Goal: Information Seeking & Learning: Learn about a topic

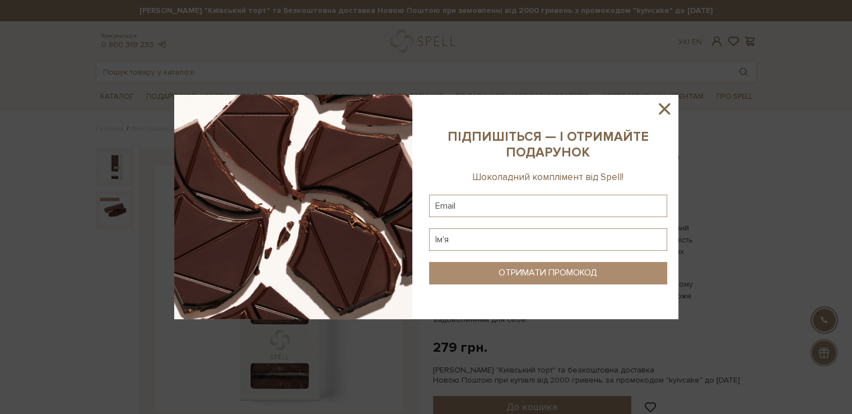
click at [666, 110] on icon at bounding box center [664, 108] width 11 height 11
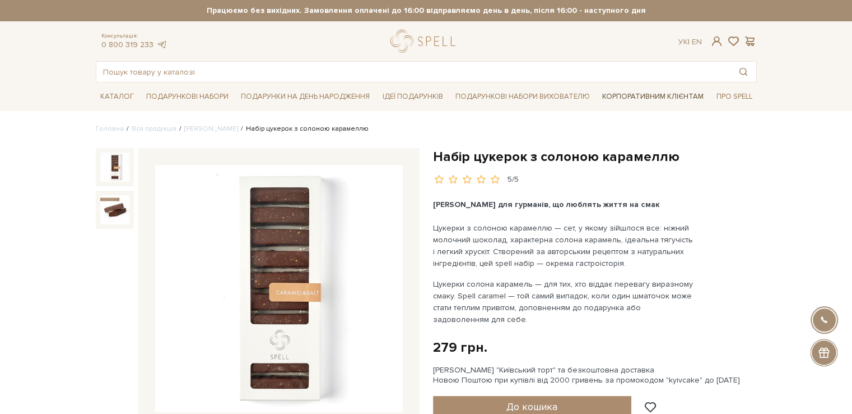
click at [656, 95] on link "Корпоративним клієнтам" at bounding box center [653, 96] width 110 height 19
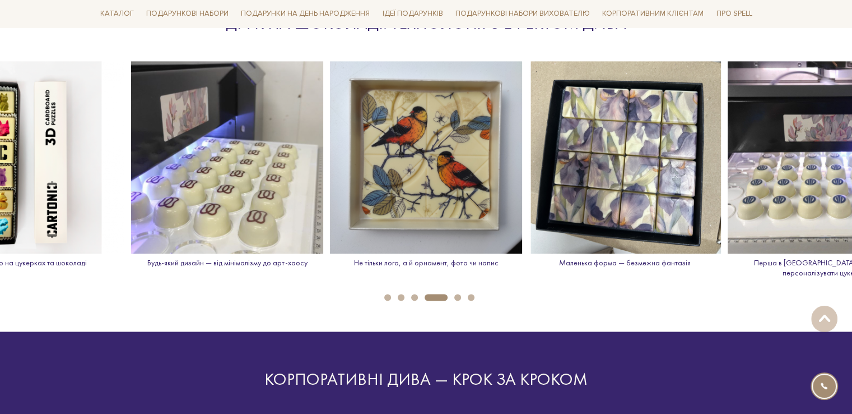
scroll to position [1625, 0]
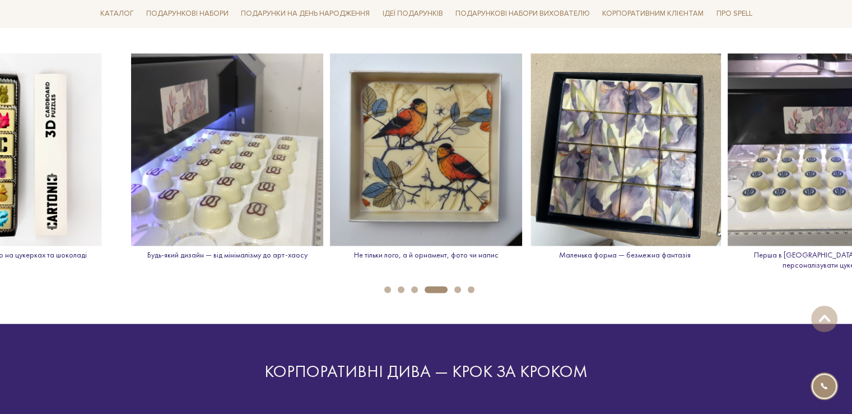
click at [460, 286] on button "5" at bounding box center [457, 289] width 7 height 7
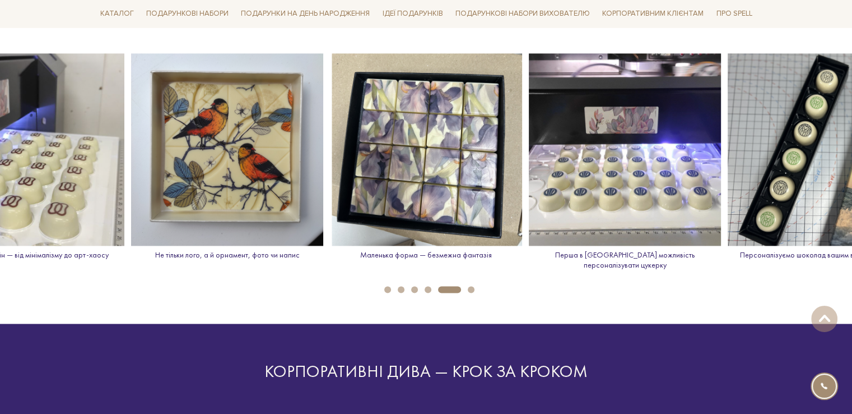
click at [472, 286] on button "6" at bounding box center [471, 289] width 7 height 7
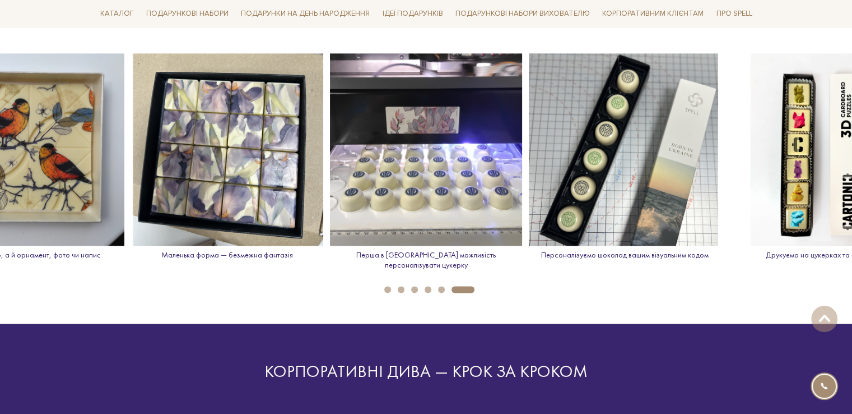
click at [389, 286] on button "1" at bounding box center [387, 289] width 7 height 7
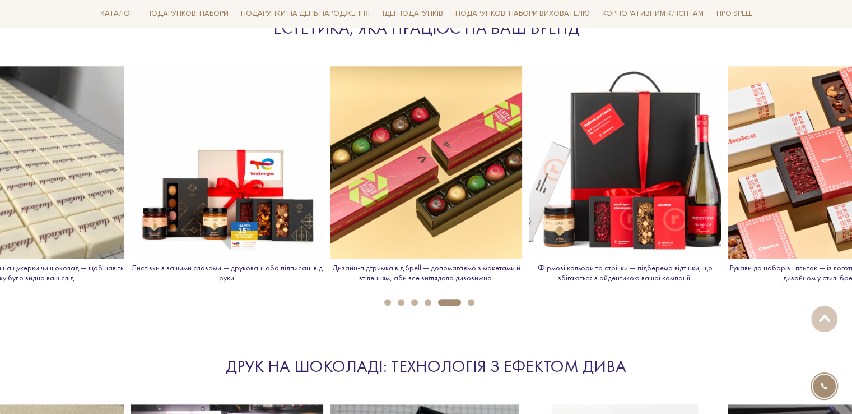
scroll to position [1233, 0]
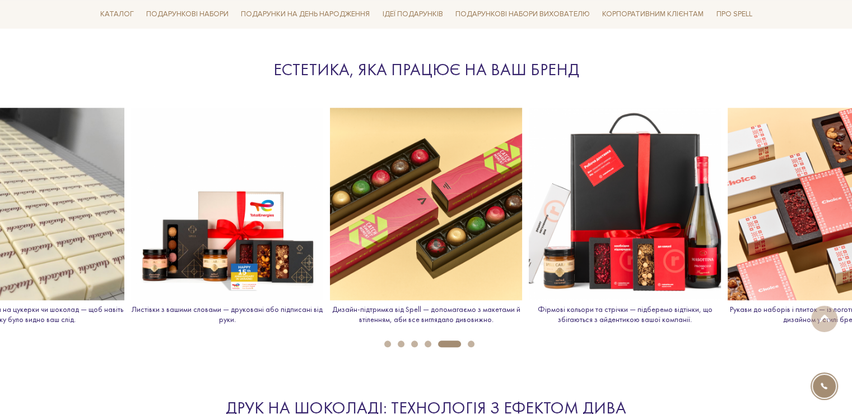
click at [469, 341] on button "6" at bounding box center [471, 343] width 7 height 7
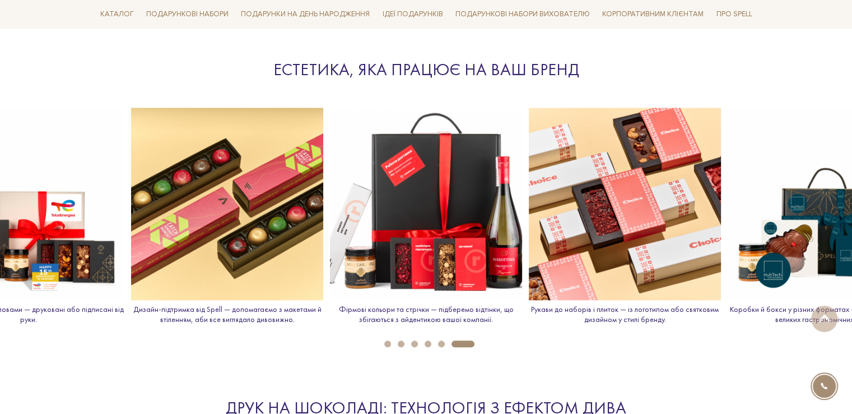
click at [444, 344] on button "5" at bounding box center [441, 343] width 7 height 7
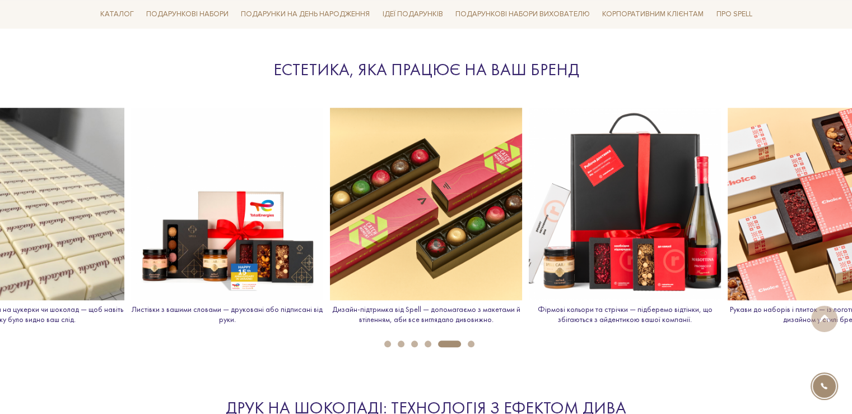
click at [432, 343] on li "5" at bounding box center [447, 343] width 30 height 7
click at [427, 341] on button "4" at bounding box center [428, 343] width 7 height 7
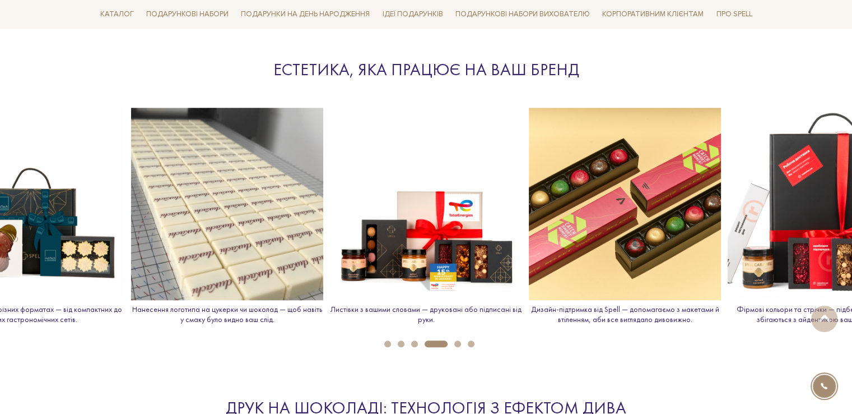
click at [413, 338] on ul "1 2 3 4 5 6" at bounding box center [426, 341] width 852 height 12
click at [415, 341] on button "3" at bounding box center [414, 343] width 7 height 7
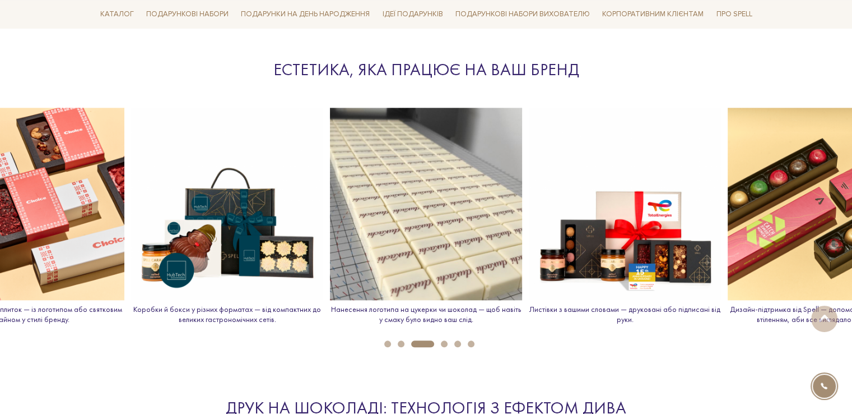
click at [402, 344] on button "2" at bounding box center [401, 343] width 7 height 7
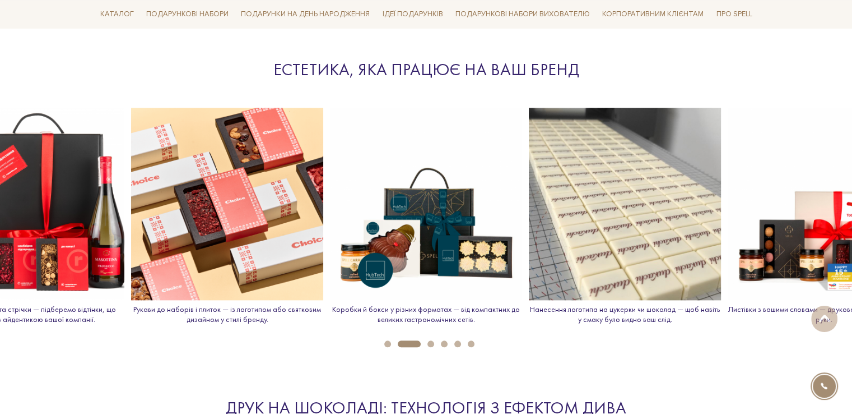
click at [390, 344] on button "1" at bounding box center [387, 343] width 7 height 7
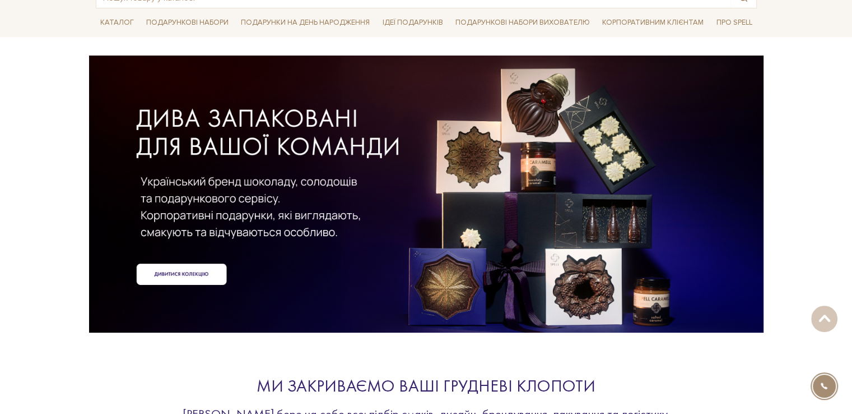
scroll to position [0, 0]
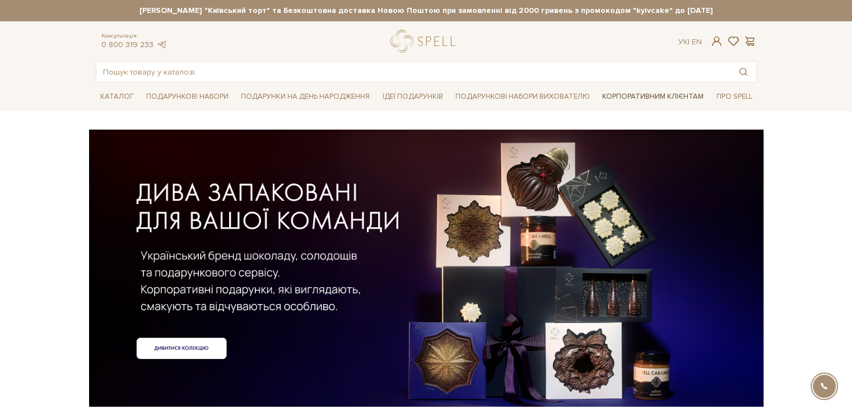
click at [646, 94] on link "Корпоративним клієнтам" at bounding box center [653, 96] width 110 height 19
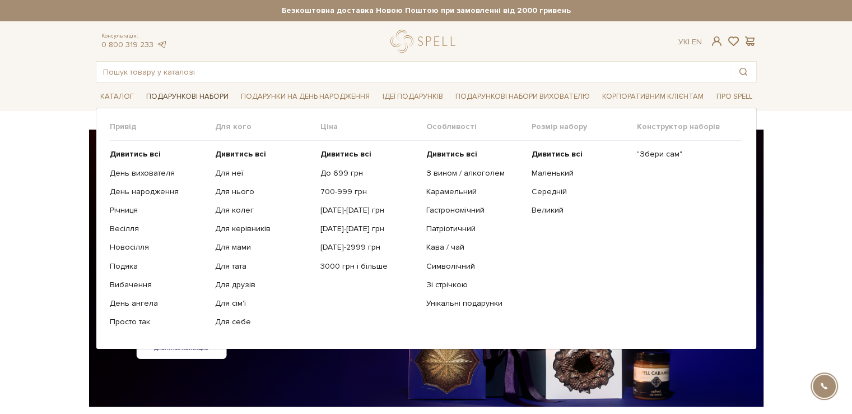
click at [210, 97] on link "Подарункові набори" at bounding box center [187, 96] width 91 height 17
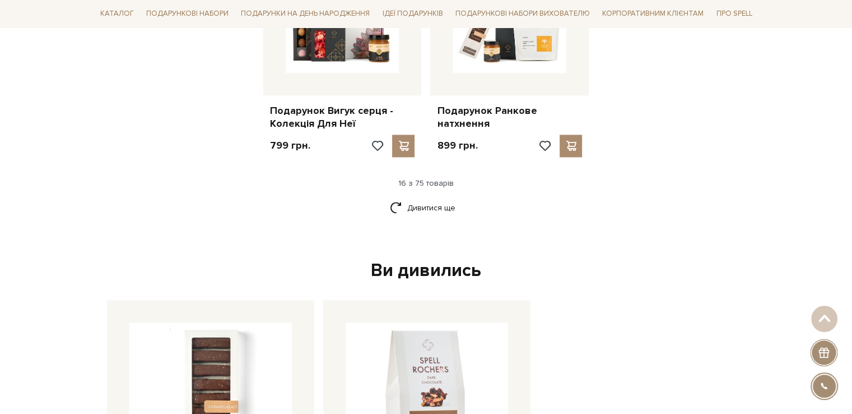
scroll to position [1569, 0]
